Goal: Transaction & Acquisition: Purchase product/service

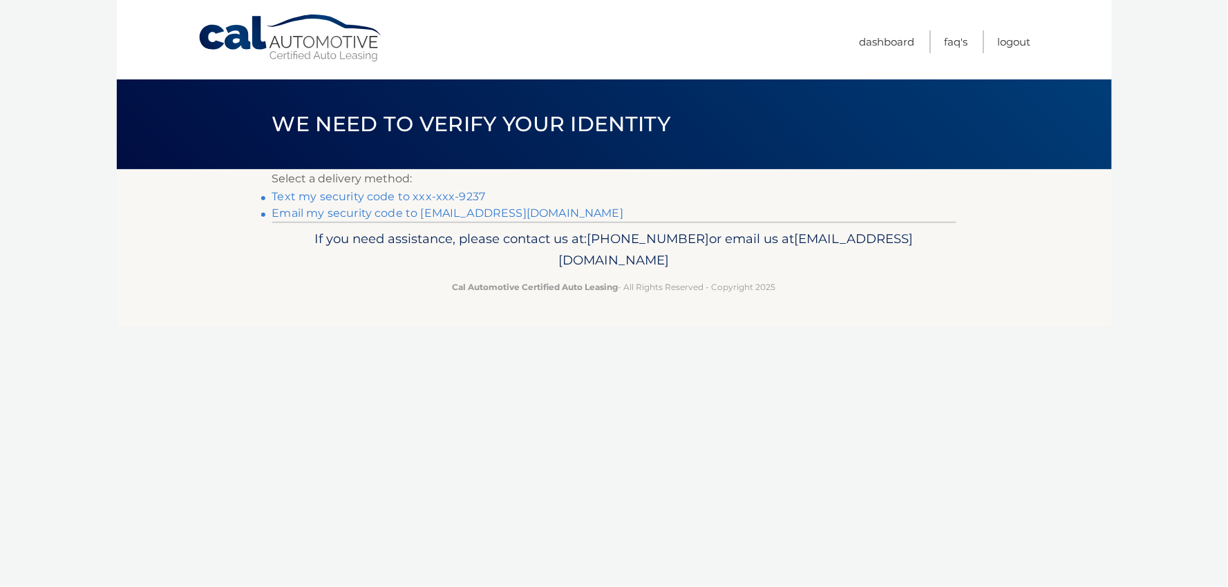
click at [455, 196] on link "Text my security code to xxx-xxx-9237" at bounding box center [379, 196] width 214 height 13
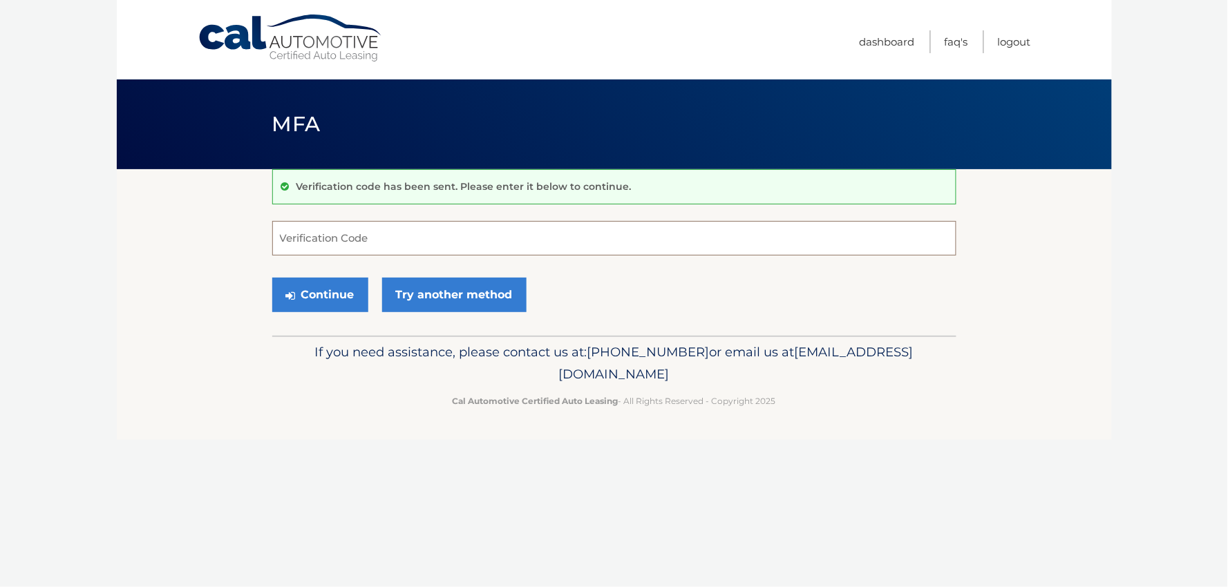
click at [362, 245] on input "Verification Code" at bounding box center [614, 238] width 684 height 35
type input "591955"
click at [329, 287] on button "Continue" at bounding box center [320, 295] width 96 height 35
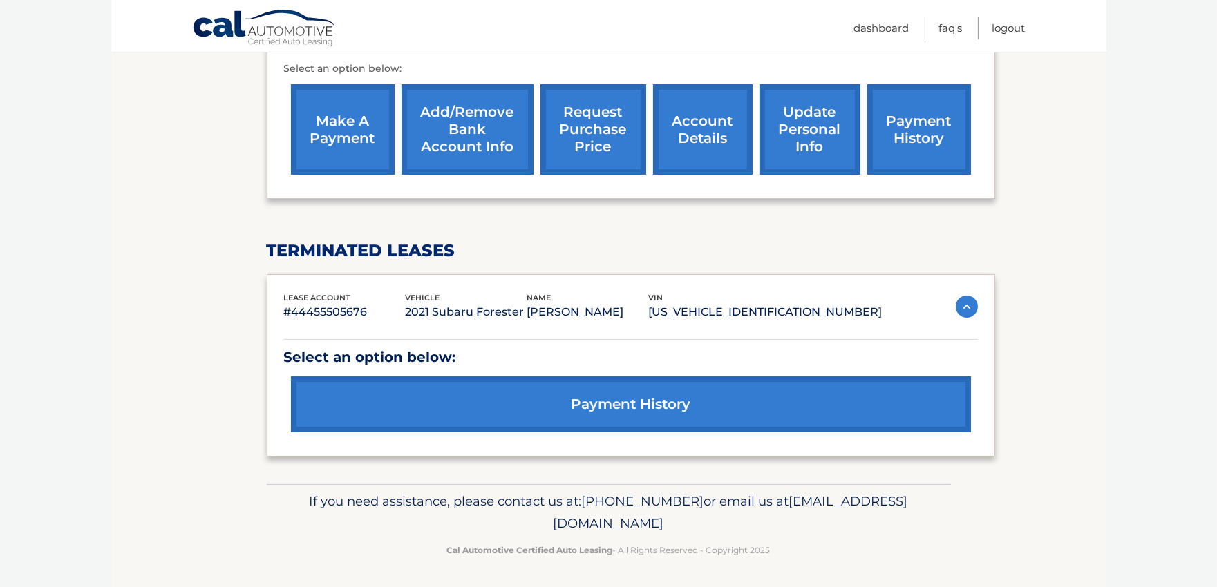
scroll to position [238, 0]
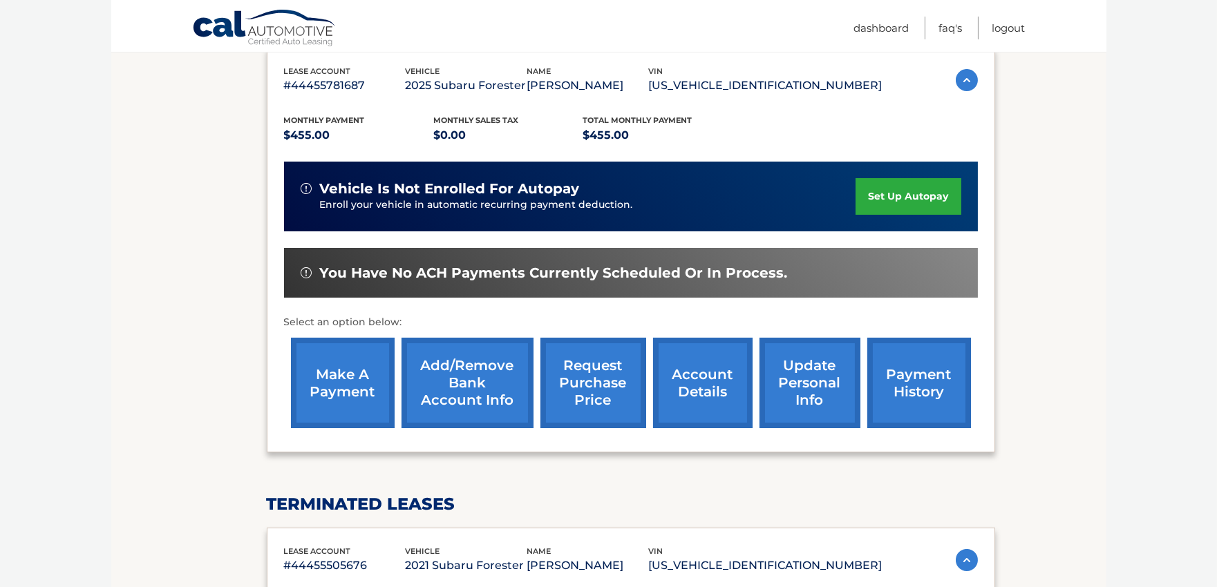
click at [326, 391] on link "make a payment" at bounding box center [343, 383] width 104 height 91
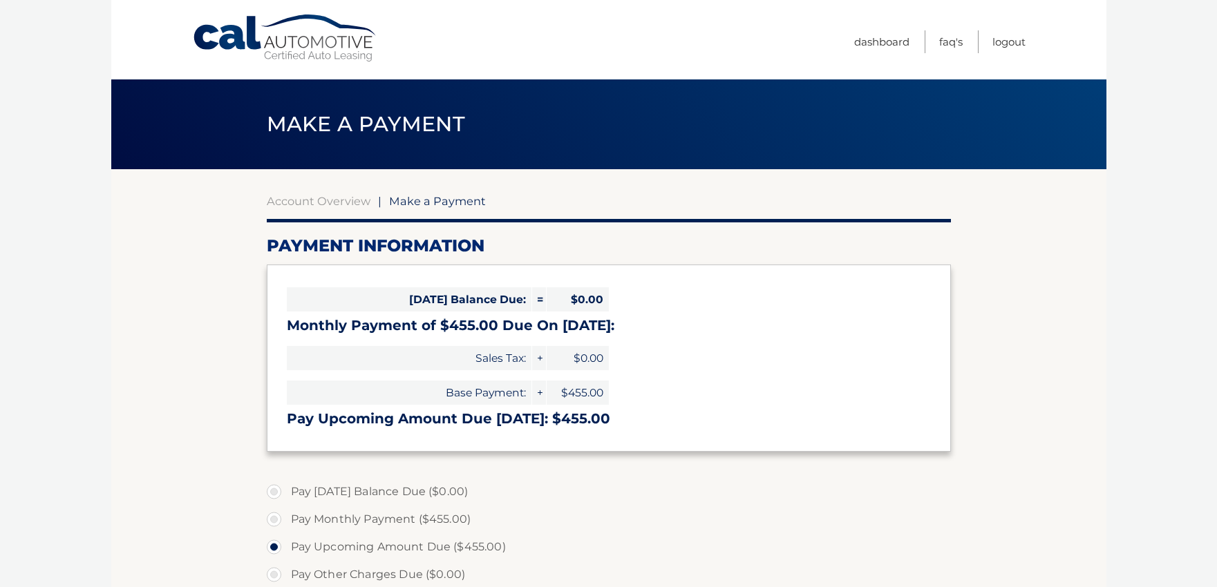
select select "ZDlmMzU5NzEtZDlkMS00ZDU2LWE0NmMtZmQ4NzI3MWVmNDk1"
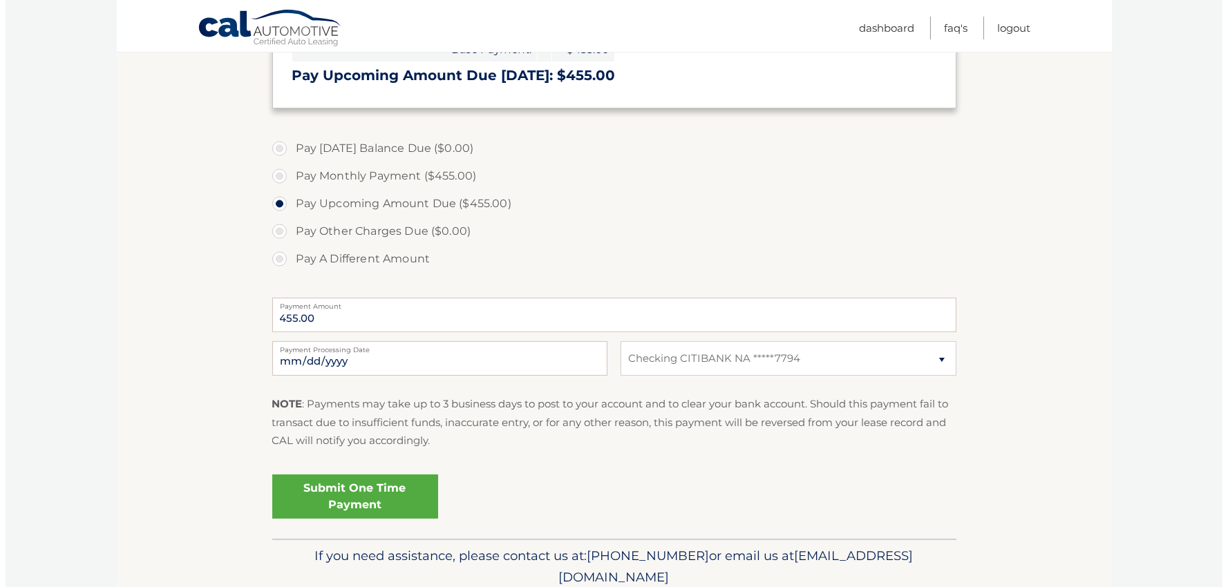
scroll to position [356, 0]
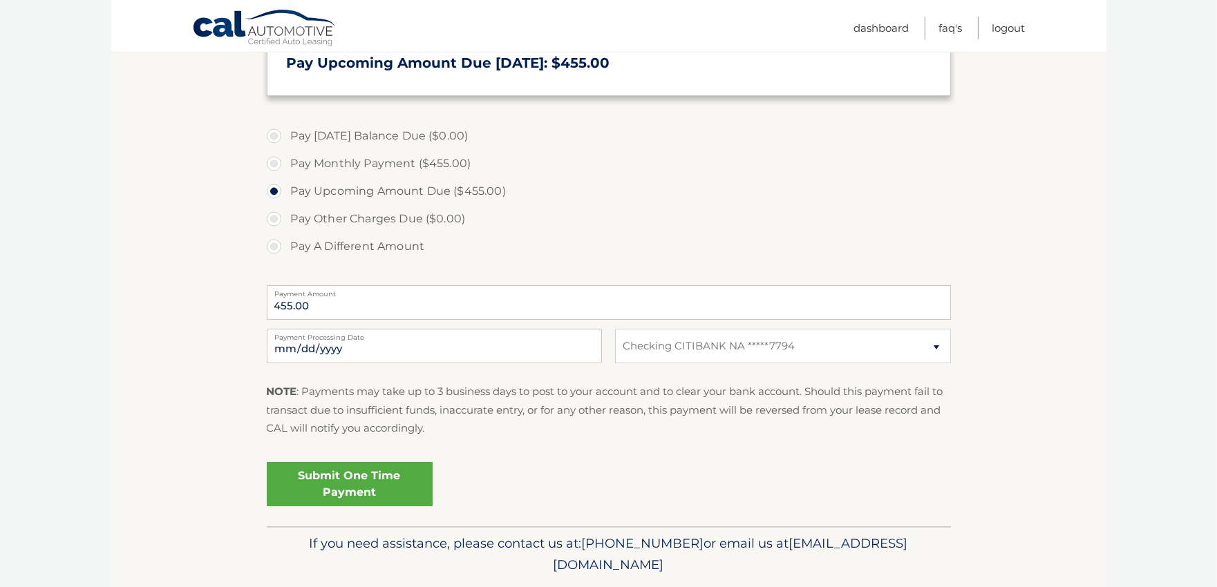
click at [339, 482] on link "Submit One Time Payment" at bounding box center [350, 484] width 166 height 44
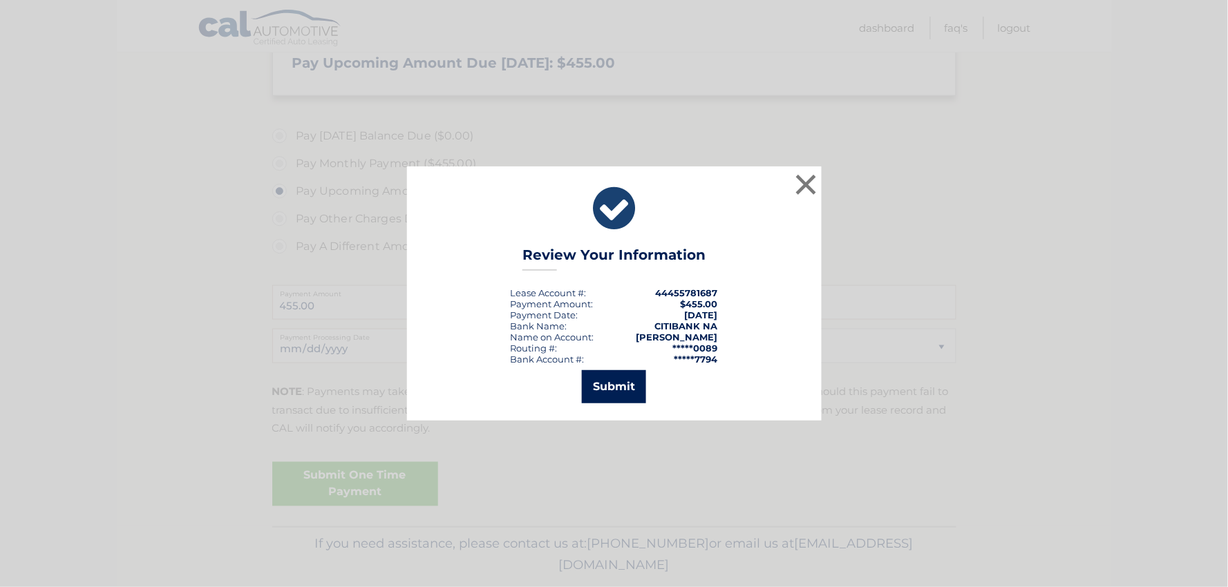
click at [612, 387] on button "Submit" at bounding box center [614, 386] width 64 height 33
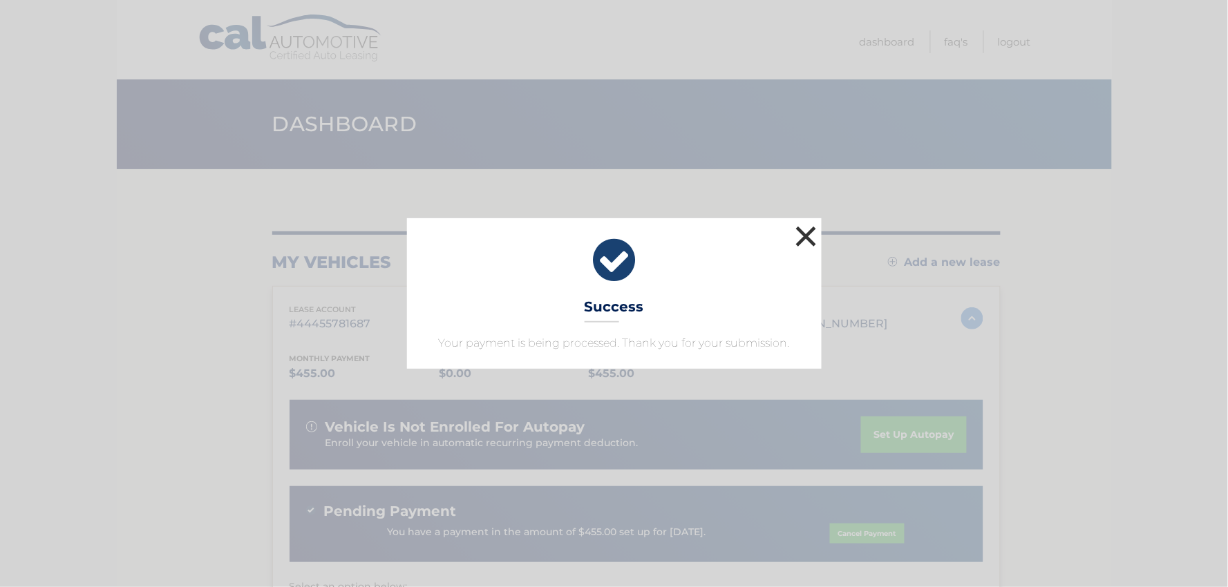
click at [809, 231] on button "×" at bounding box center [807, 237] width 28 height 28
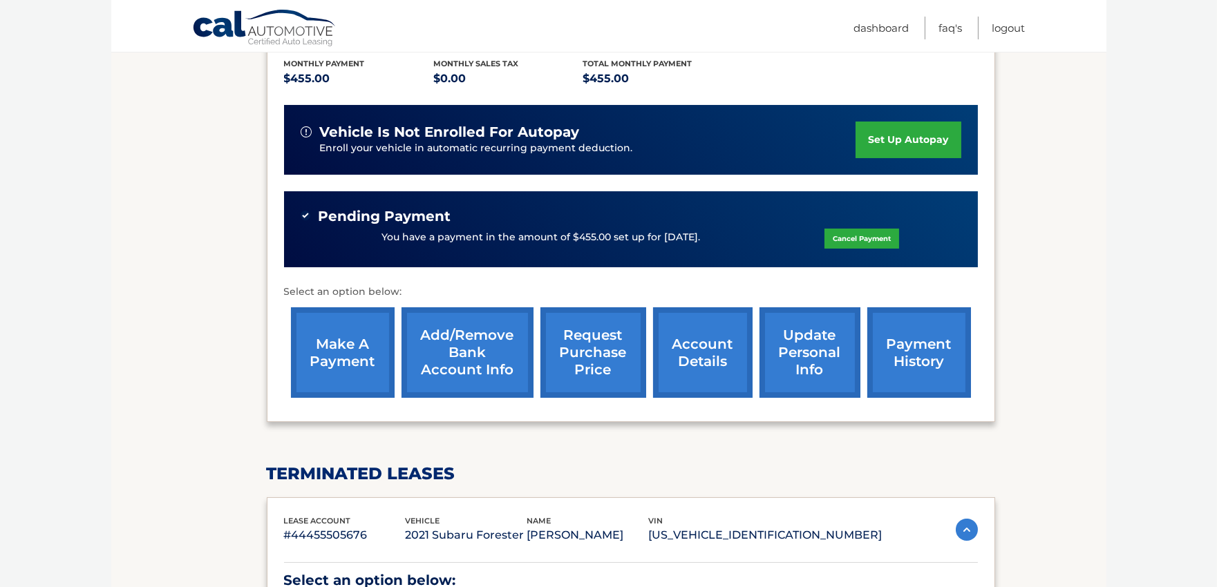
scroll to position [315, 0]
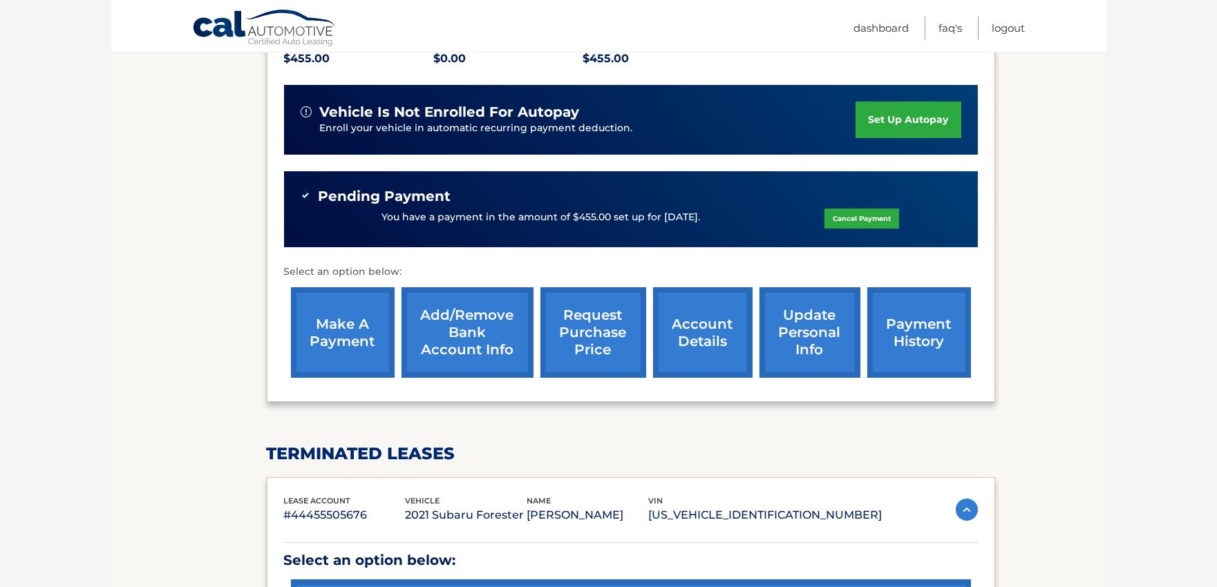
click at [909, 326] on link "payment history" at bounding box center [919, 333] width 104 height 91
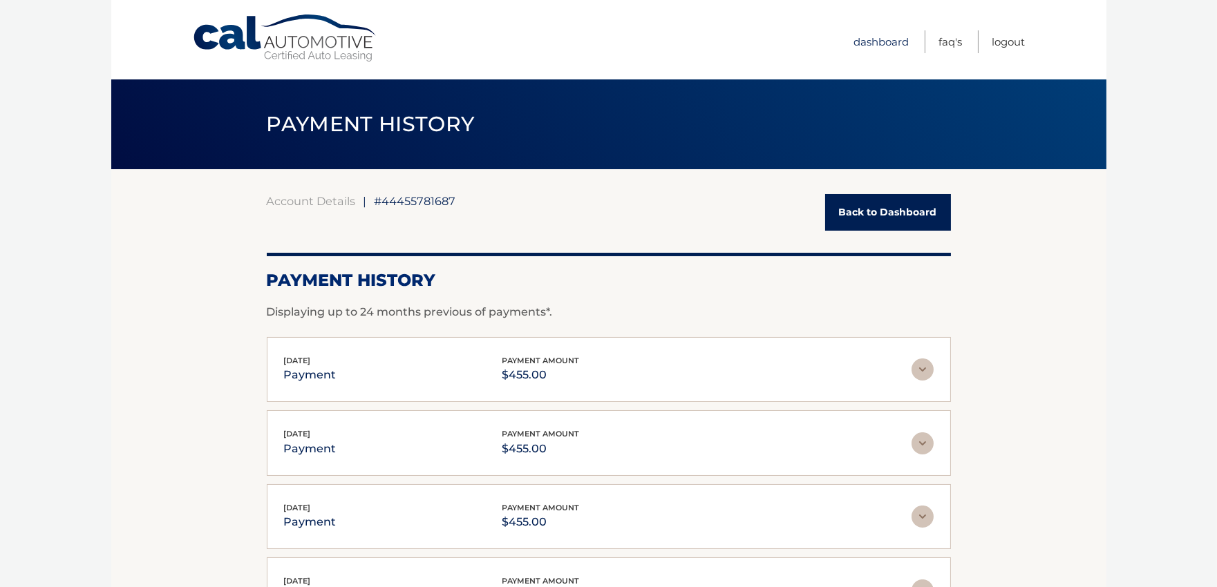
click at [863, 41] on link "Dashboard" at bounding box center [881, 41] width 55 height 23
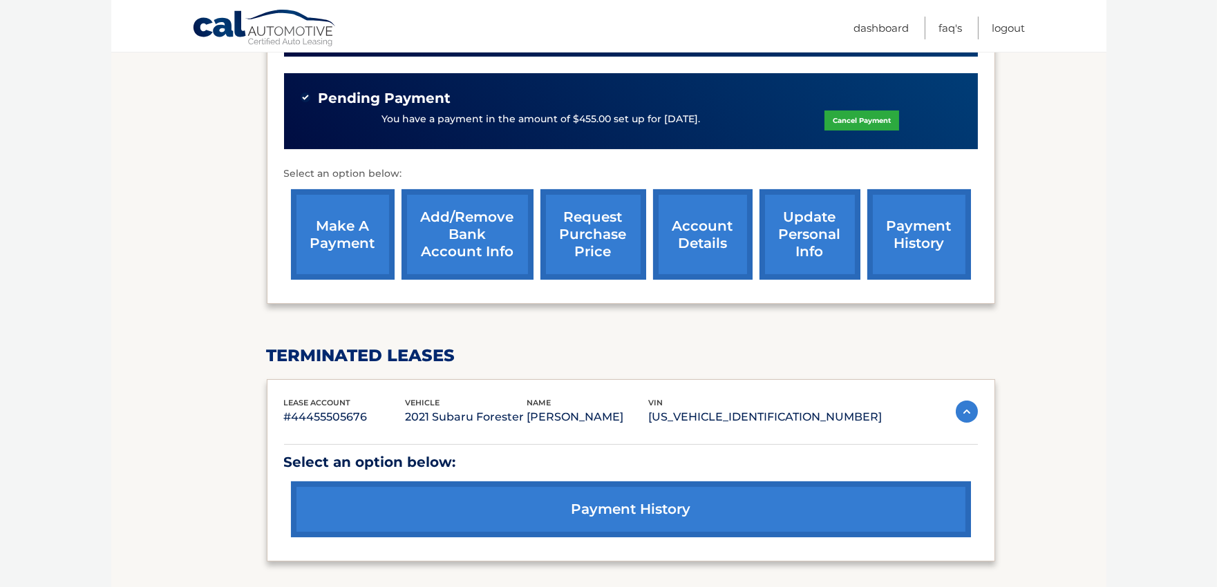
scroll to position [420, 0]
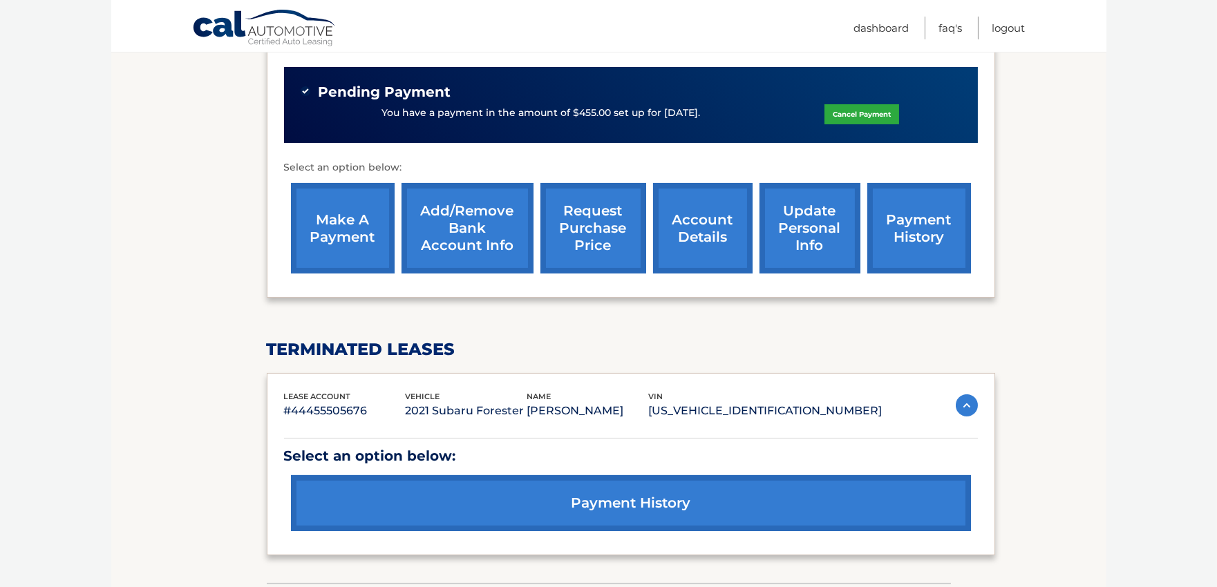
click at [335, 224] on link "make a payment" at bounding box center [343, 228] width 104 height 91
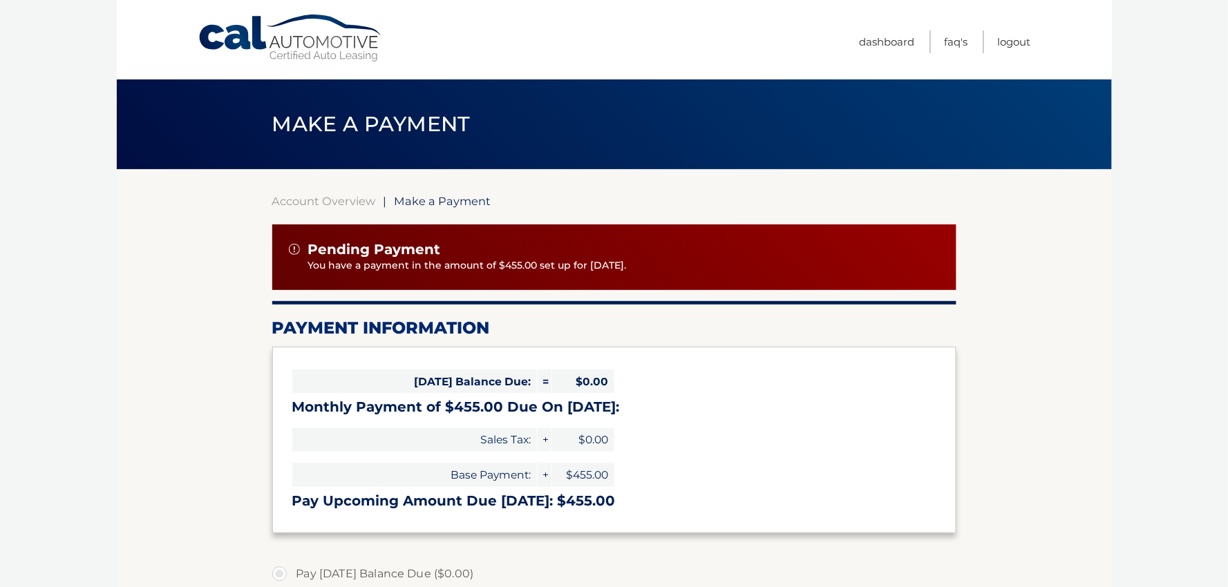
select select "ZDlmMzU5NzEtZDlkMS00ZDU2LWE0NmMtZmQ4NzI3MWVmNDk1"
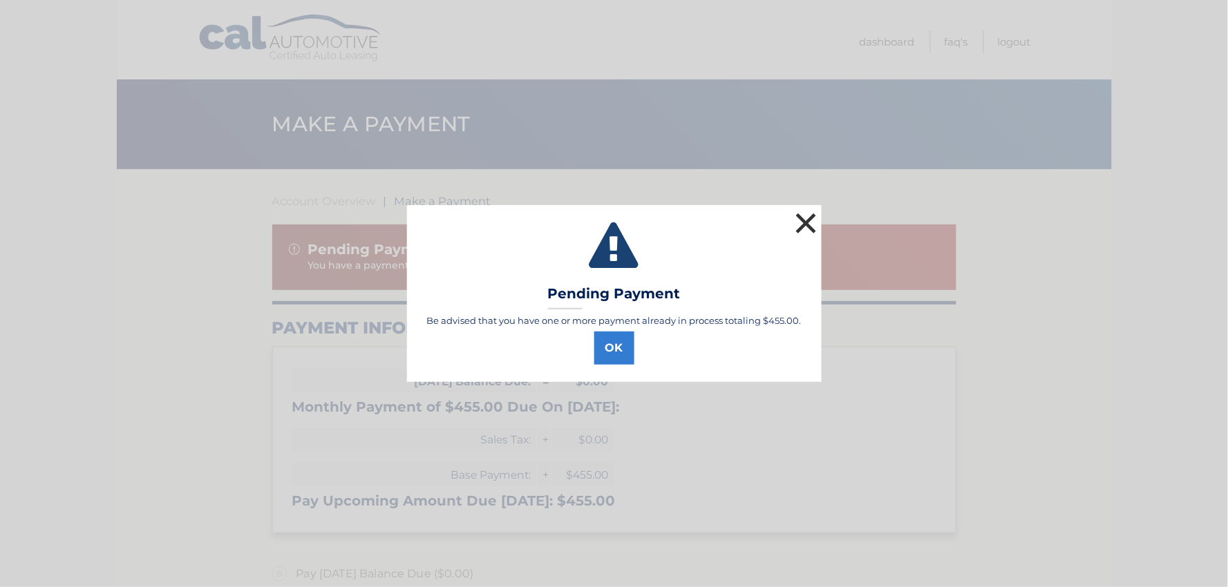
click at [804, 222] on button "×" at bounding box center [807, 223] width 28 height 28
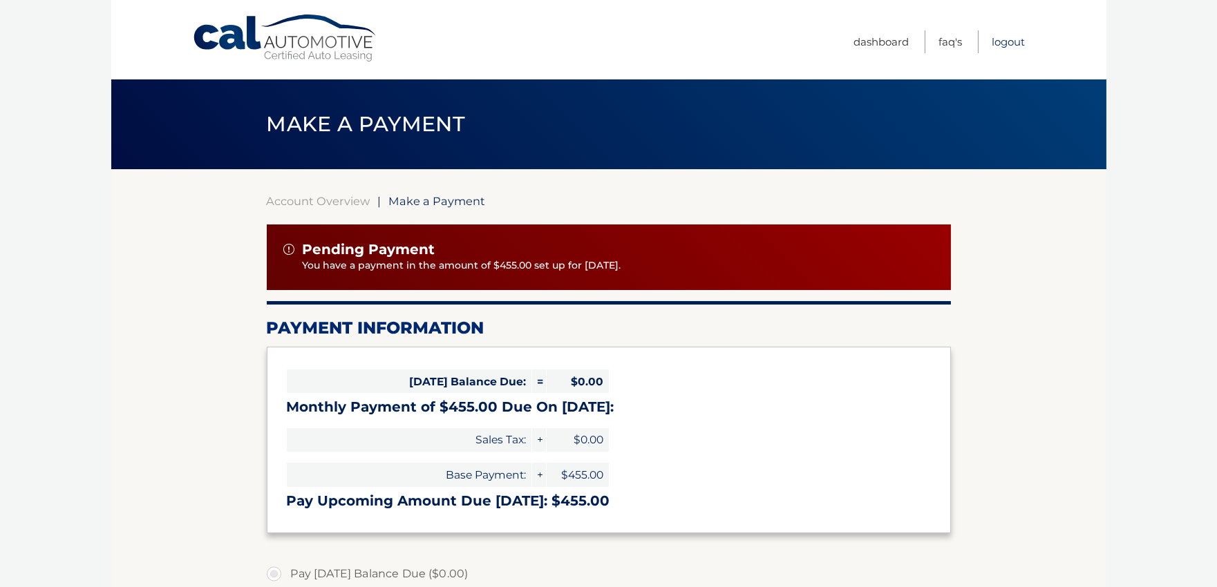
click at [1002, 38] on link "Logout" at bounding box center [1008, 41] width 33 height 23
